Goal: Task Accomplishment & Management: Complete application form

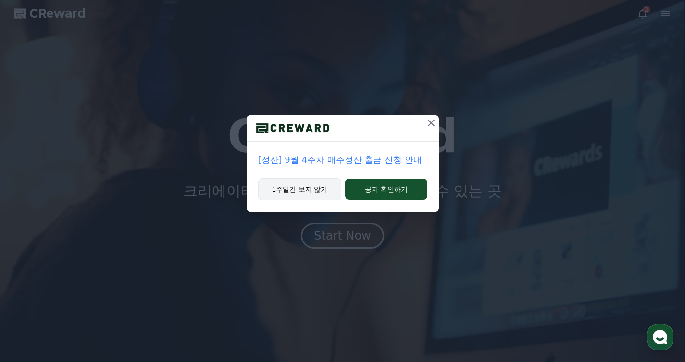
click at [292, 188] on button "1주일간 보지 않기" at bounding box center [300, 189] width 84 height 22
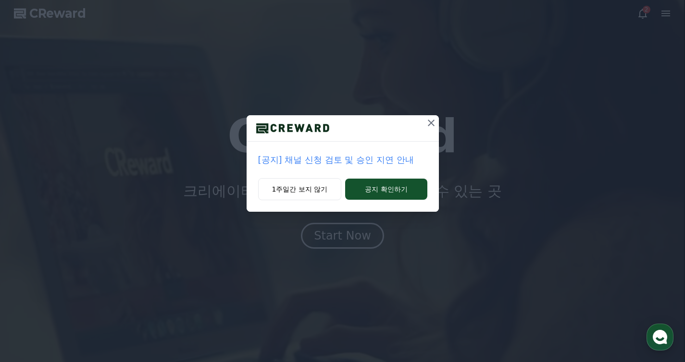
drag, startPoint x: 318, startPoint y: 192, endPoint x: 362, endPoint y: 140, distance: 68.2
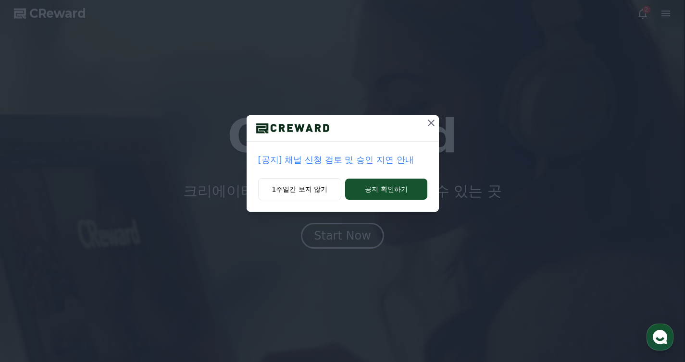
click at [362, 140] on div "[공지] 채널 신청 검토 및 승인 지연 안내 1주일간 보지 않기 공지 확인하기" at bounding box center [343, 163] width 192 height 97
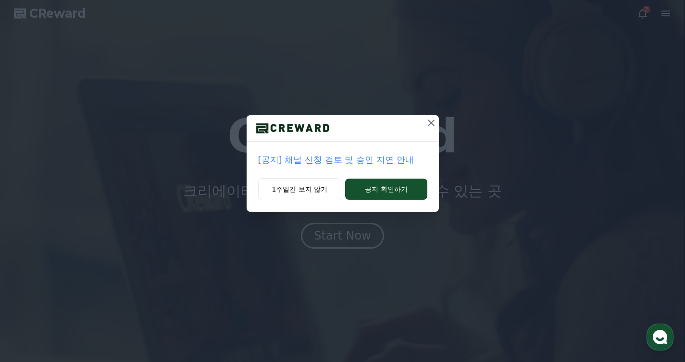
click at [300, 176] on div "[공지] 채널 신청 검토 및 승인 지연 안내" at bounding box center [343, 160] width 192 height 37
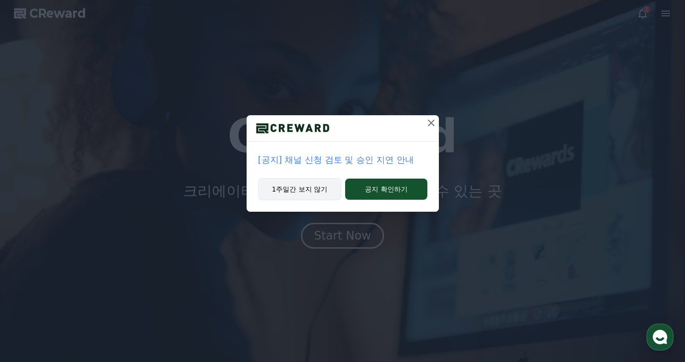
click at [297, 185] on button "1주일간 보지 않기" at bounding box center [300, 189] width 84 height 22
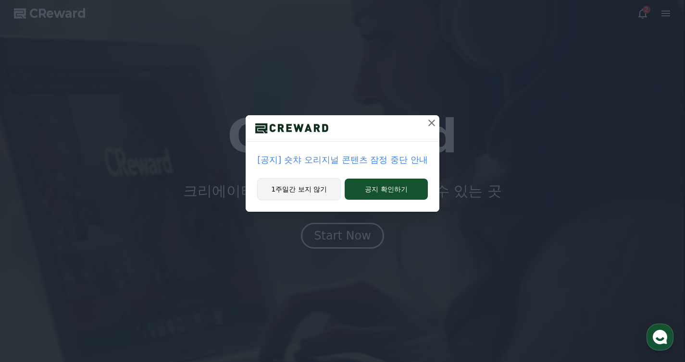
click at [297, 187] on button "1주일간 보지 않기" at bounding box center [299, 189] width 84 height 22
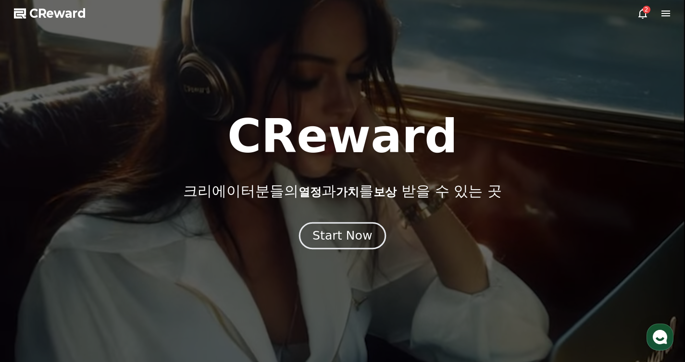
click at [337, 229] on div "Start Now" at bounding box center [342, 236] width 60 height 16
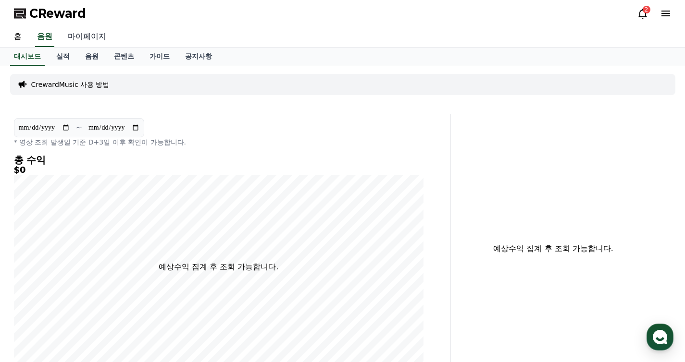
click at [92, 38] on link "마이페이지" at bounding box center [87, 37] width 54 height 20
select select "**********"
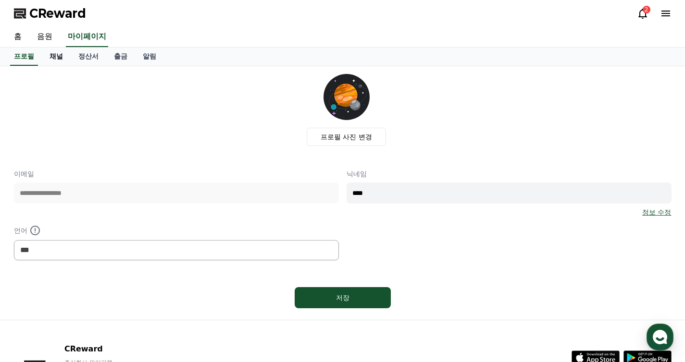
click at [55, 58] on link "채널" at bounding box center [56, 57] width 29 height 18
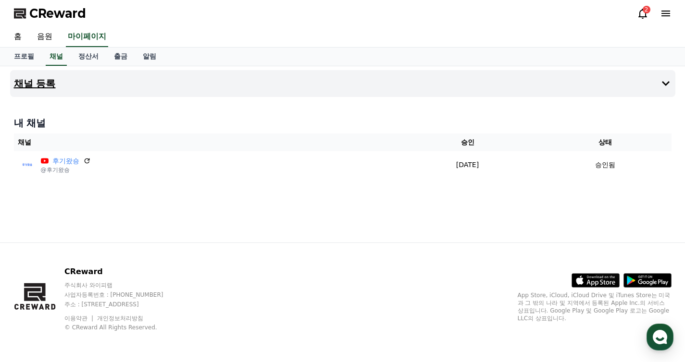
click at [58, 85] on button "채널 등록" at bounding box center [342, 83] width 665 height 27
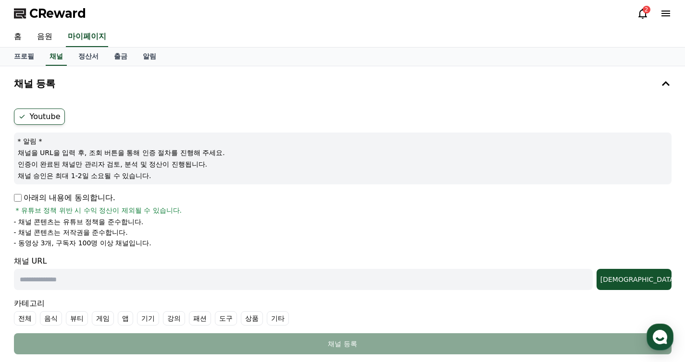
click at [62, 274] on input "text" at bounding box center [303, 279] width 579 height 21
paste input "**********"
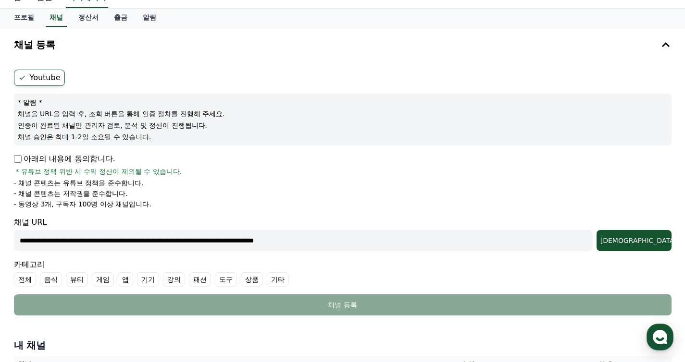
scroll to position [44, 0]
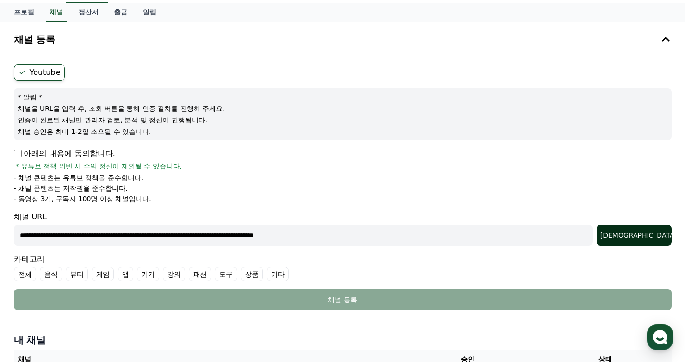
type input "**********"
click at [671, 238] on button "[DEMOGRAPHIC_DATA]" at bounding box center [634, 235] width 75 height 21
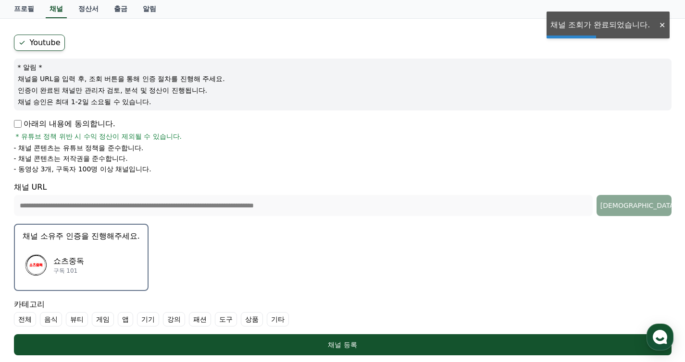
scroll to position [75, 0]
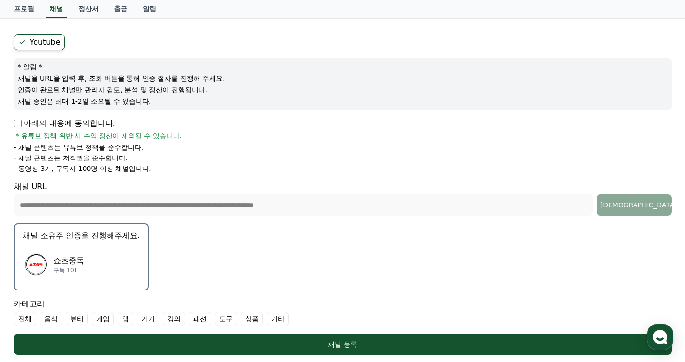
click at [109, 239] on p "채널 소유주 인증을 진행해주세요." at bounding box center [81, 236] width 117 height 12
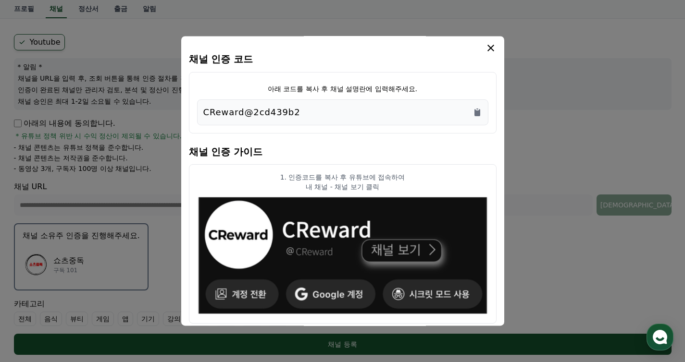
scroll to position [2, 0]
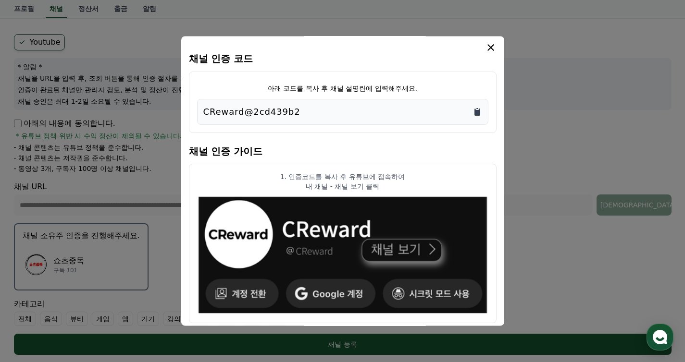
click at [478, 113] on icon "Copy to clipboard" at bounding box center [477, 112] width 6 height 7
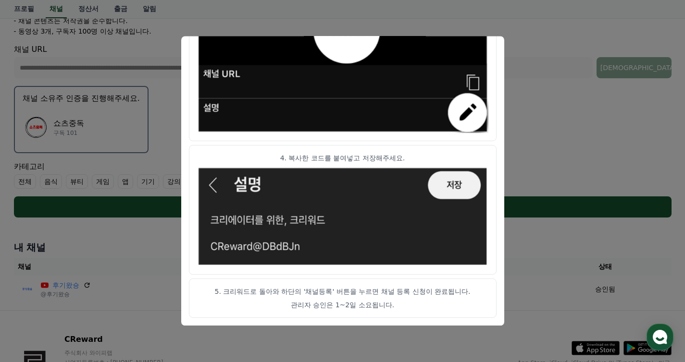
scroll to position [263, 0]
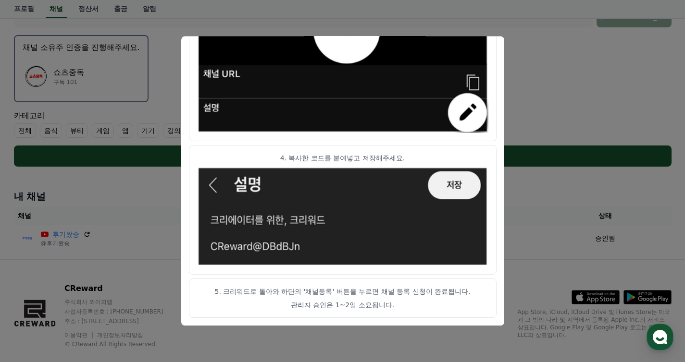
click at [537, 95] on button "close modal" at bounding box center [342, 181] width 685 height 362
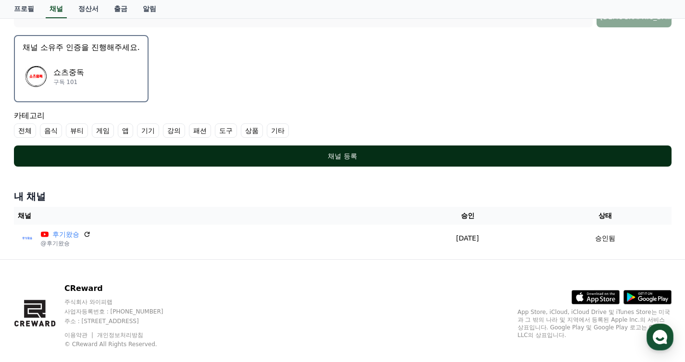
click at [386, 155] on div "채널 등록" at bounding box center [342, 156] width 619 height 10
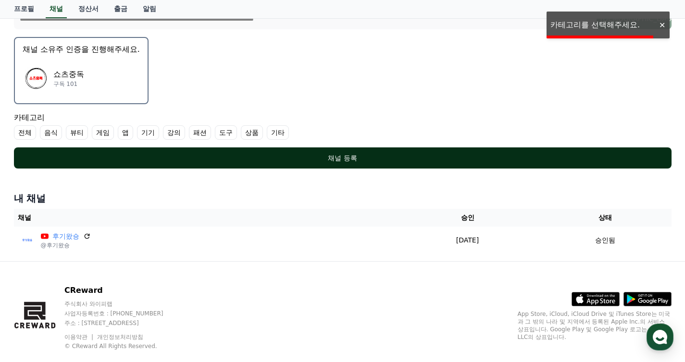
scroll to position [261, 0]
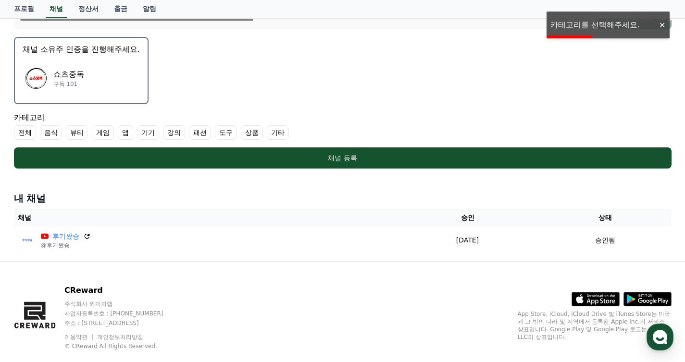
click at [17, 133] on label "전체" at bounding box center [25, 132] width 22 height 14
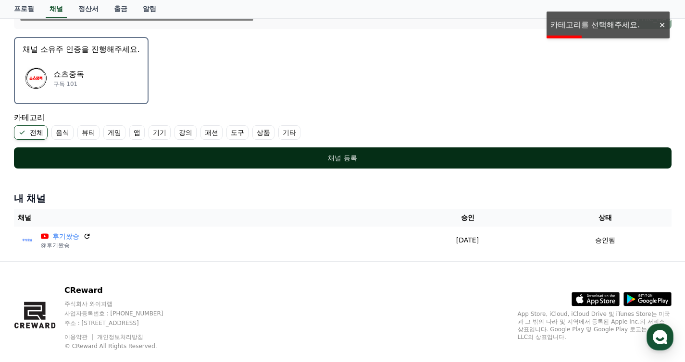
click at [113, 155] on div "채널 등록" at bounding box center [342, 158] width 619 height 10
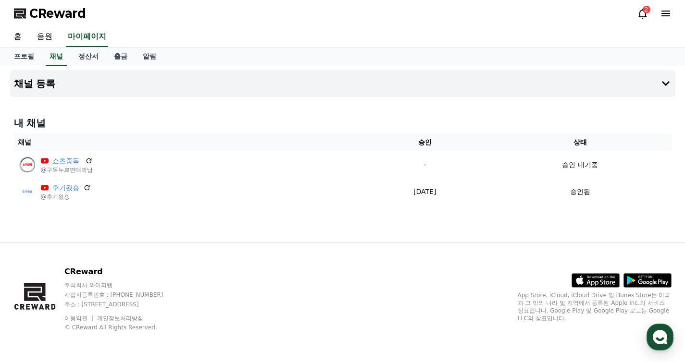
click at [647, 13] on div "2" at bounding box center [647, 10] width 8 height 8
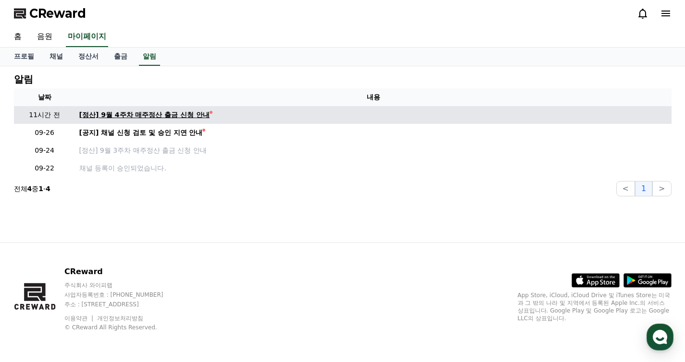
click at [192, 115] on link "[정산] 9월 4주차 매주정산 출금 신청 안내" at bounding box center [373, 115] width 588 height 10
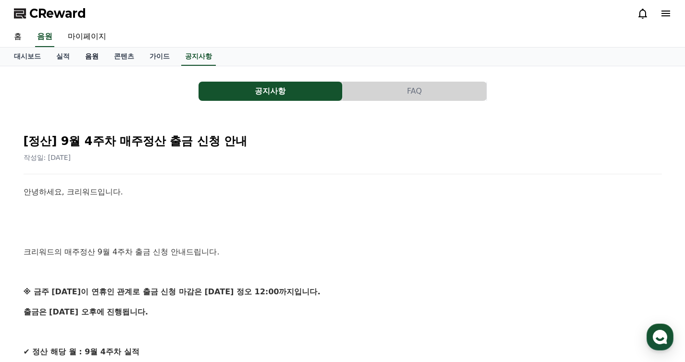
click at [77, 57] on link "음원" at bounding box center [91, 57] width 29 height 18
